Goal: Complete application form: Complete application form

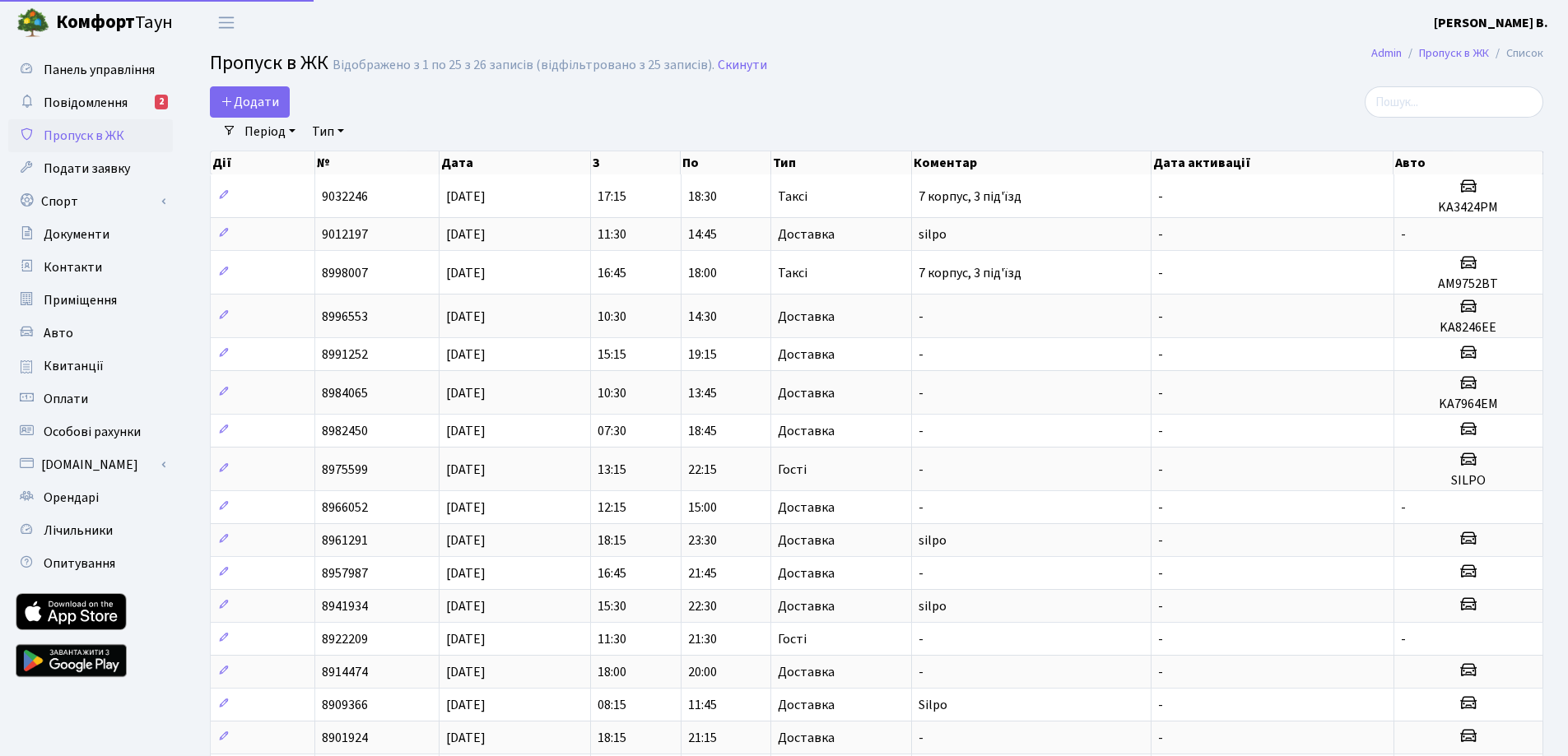
select select "25"
click at [239, 100] on span "Додати" at bounding box center [250, 101] width 59 height 18
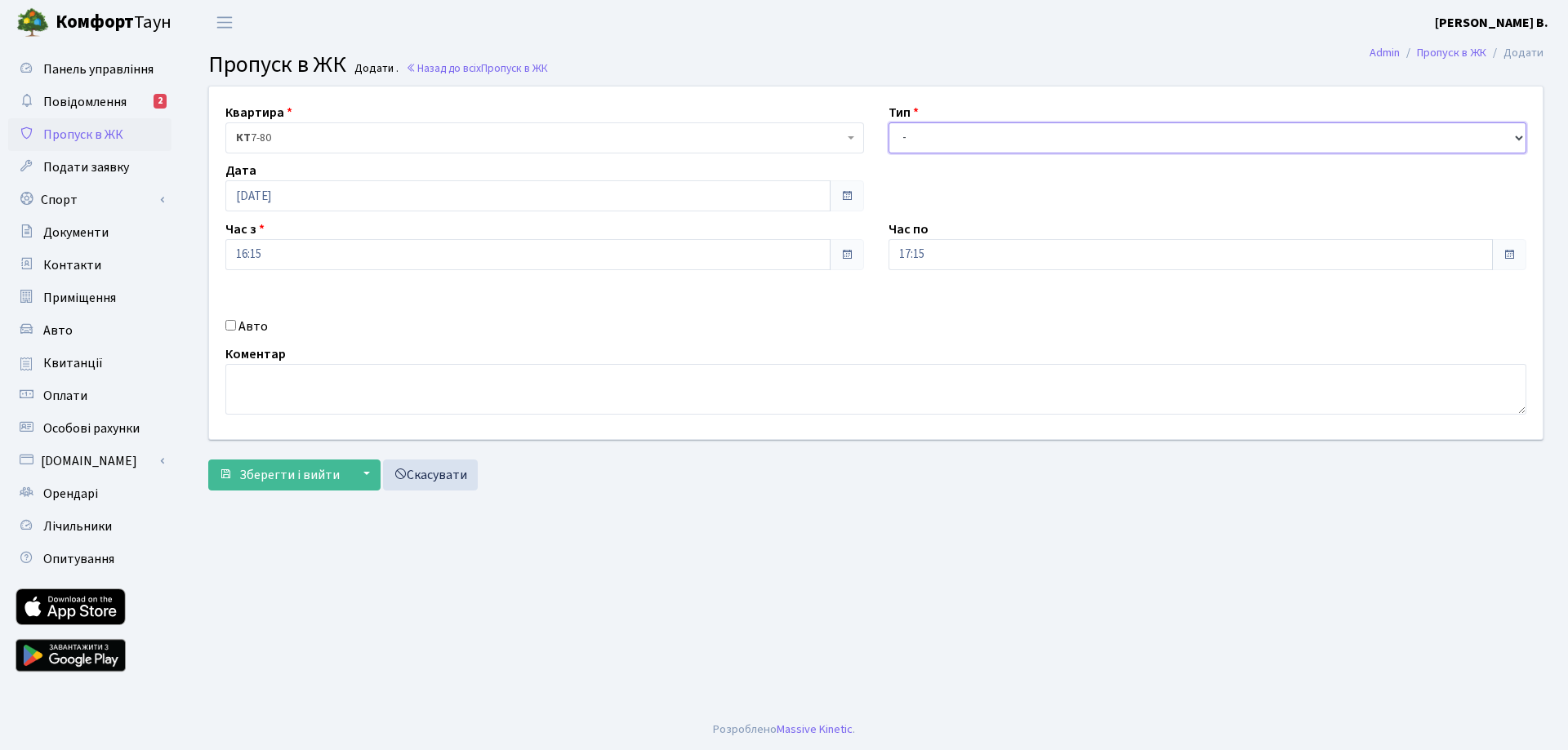
click at [947, 148] on select "- Доставка Таксі Гості Сервіс" at bounding box center [1208, 138] width 639 height 31
select select "1"
click at [889, 122] on select "- Доставка Таксі Гості Сервіс" at bounding box center [1208, 138] width 639 height 31
click at [411, 275] on div "Квартира <b>КТ</b>&nbsp;&nbsp;&nbsp;&nbsp;7-80 <b>КТ</b>&nbsp;&nbsp;&nbsp;&nbsp…" at bounding box center [876, 262] width 1358 height 353
click at [256, 332] on label "Авто" at bounding box center [253, 326] width 30 height 19
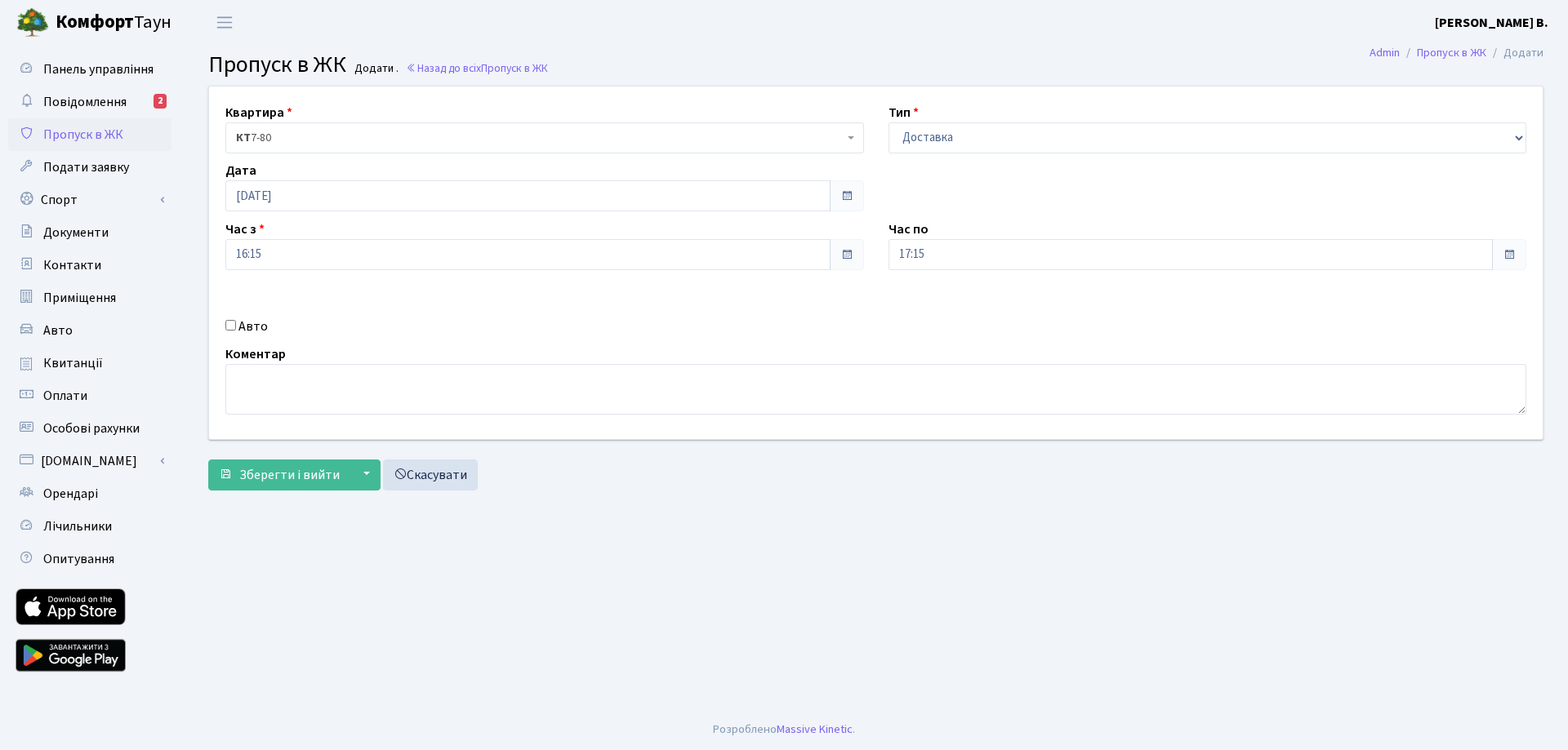
click at [236, 331] on input "Авто" at bounding box center [231, 325] width 11 height 11
checkbox input "true"
click at [571, 389] on textarea at bounding box center [876, 389] width 1301 height 51
type textarea "silpo"
click at [996, 251] on input "17:15" at bounding box center [1191, 254] width 606 height 31
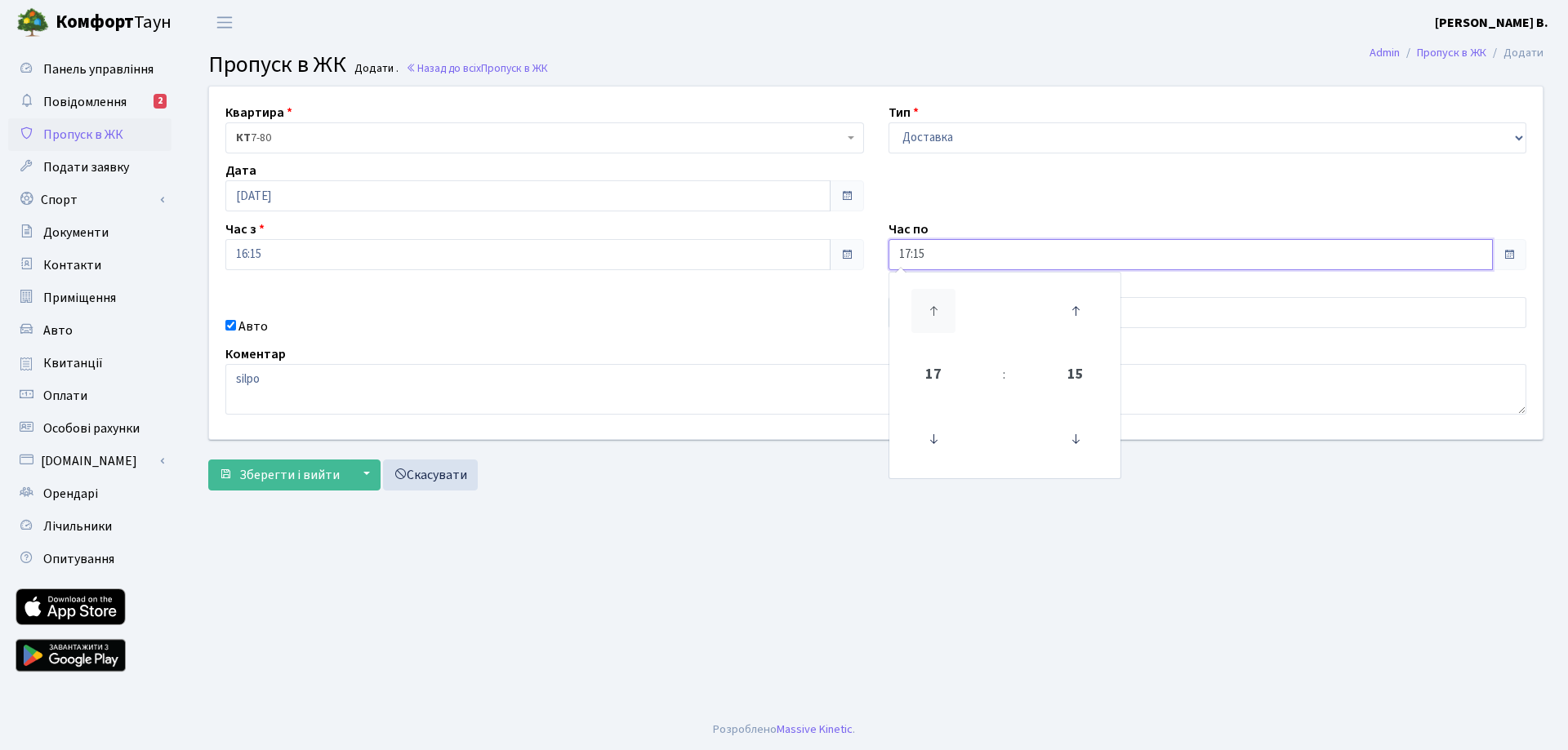
click at [933, 309] on icon at bounding box center [934, 311] width 44 height 44
click at [933, 310] on icon at bounding box center [934, 311] width 44 height 44
type input "21:15"
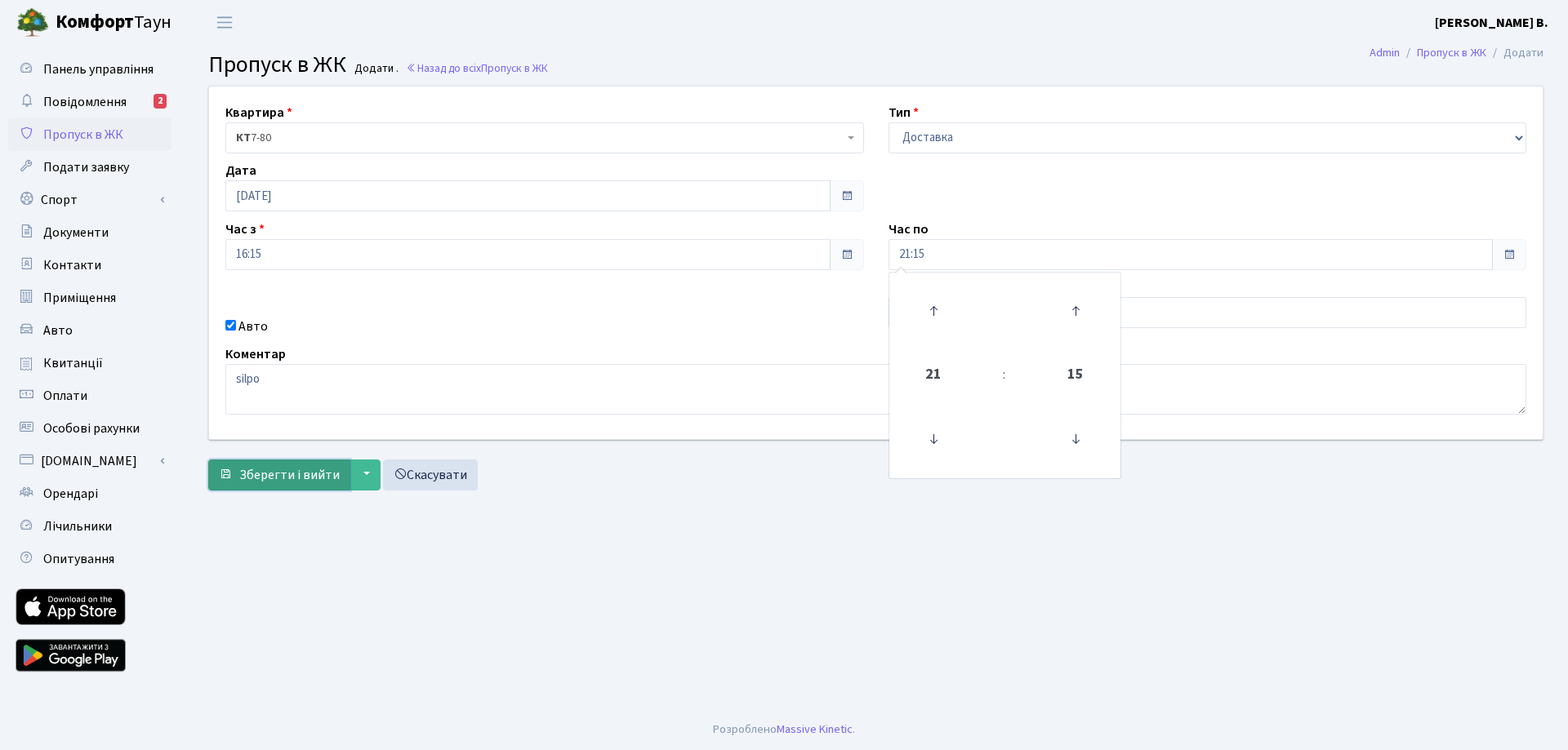
drag, startPoint x: 277, startPoint y: 469, endPoint x: 280, endPoint y: 484, distance: 15.3
click at [277, 469] on span "Зберегти і вийти" at bounding box center [289, 474] width 100 height 18
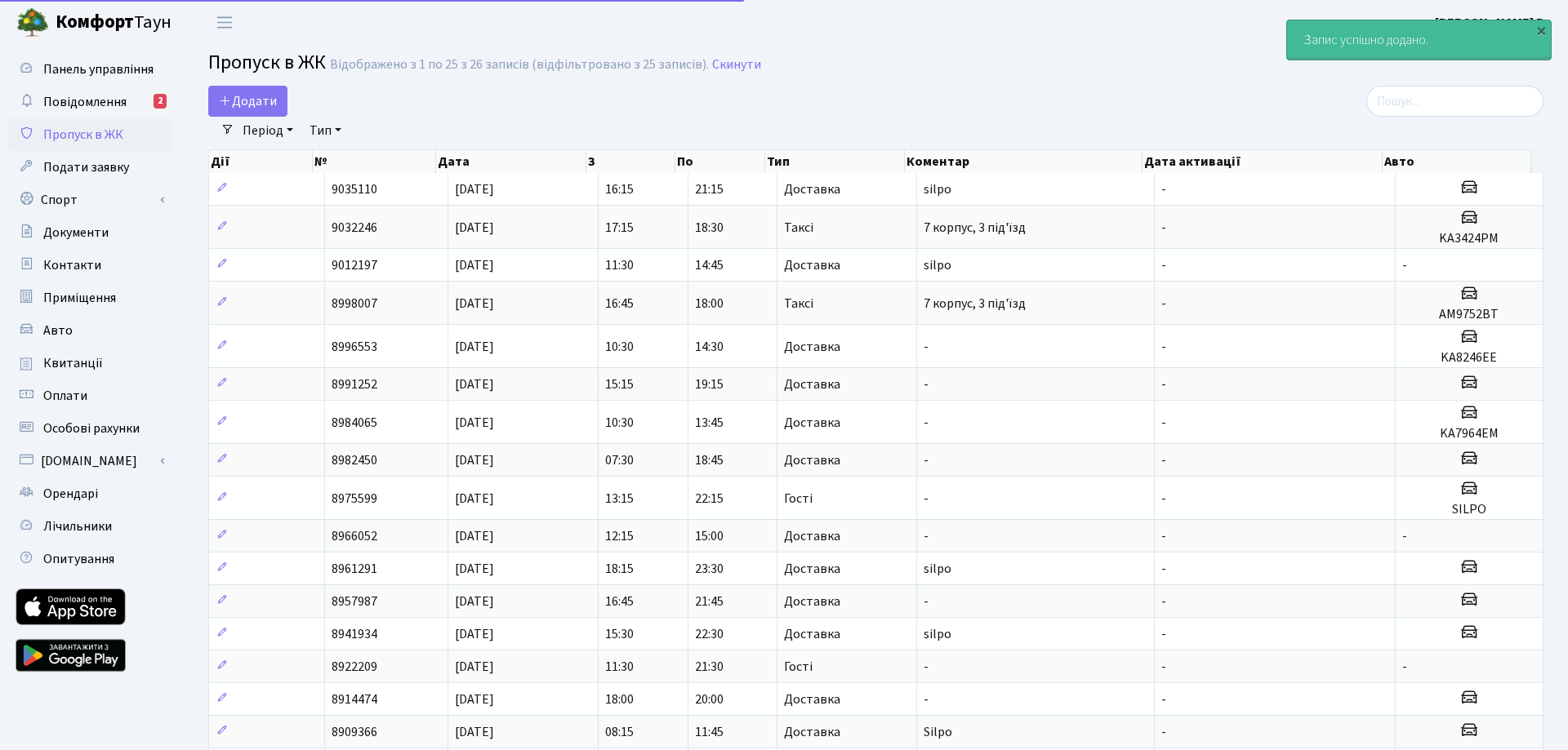
select select "25"
